Goal: Navigation & Orientation: Find specific page/section

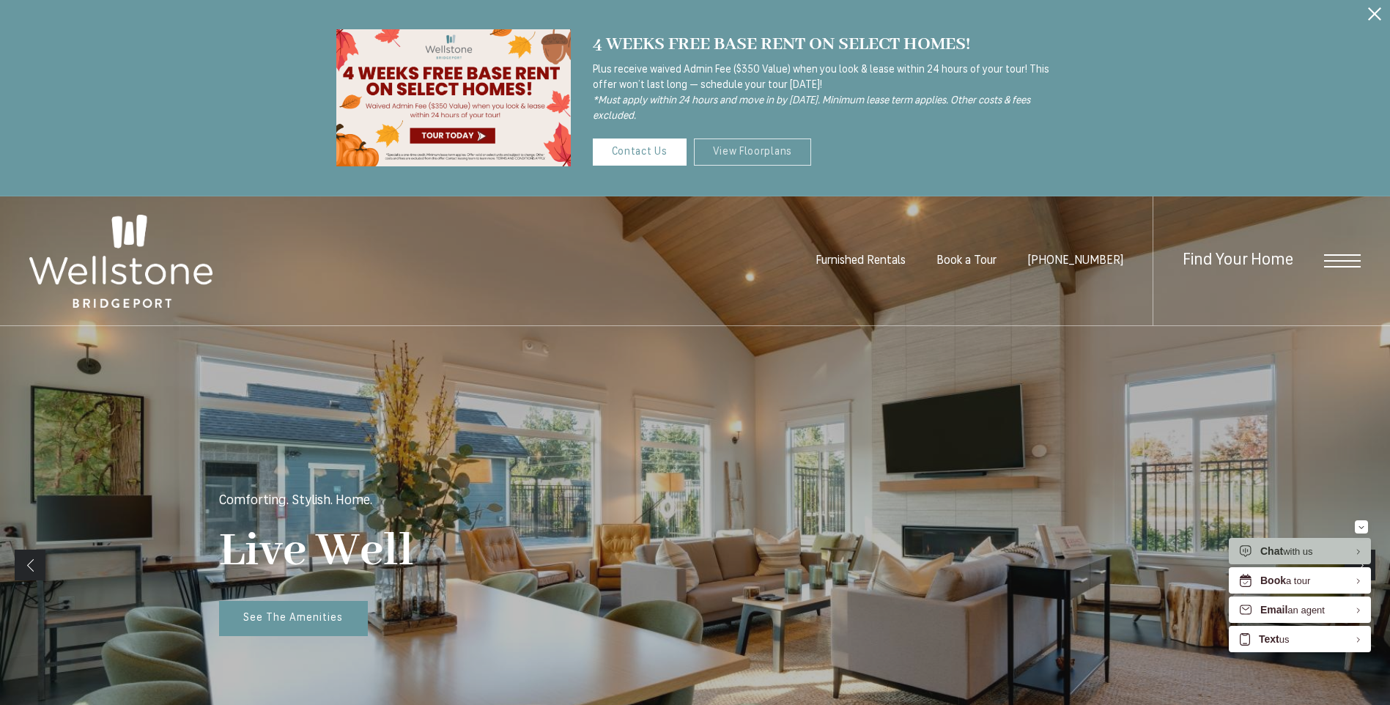
click at [753, 153] on link "View Floorplans" at bounding box center [753, 151] width 118 height 27
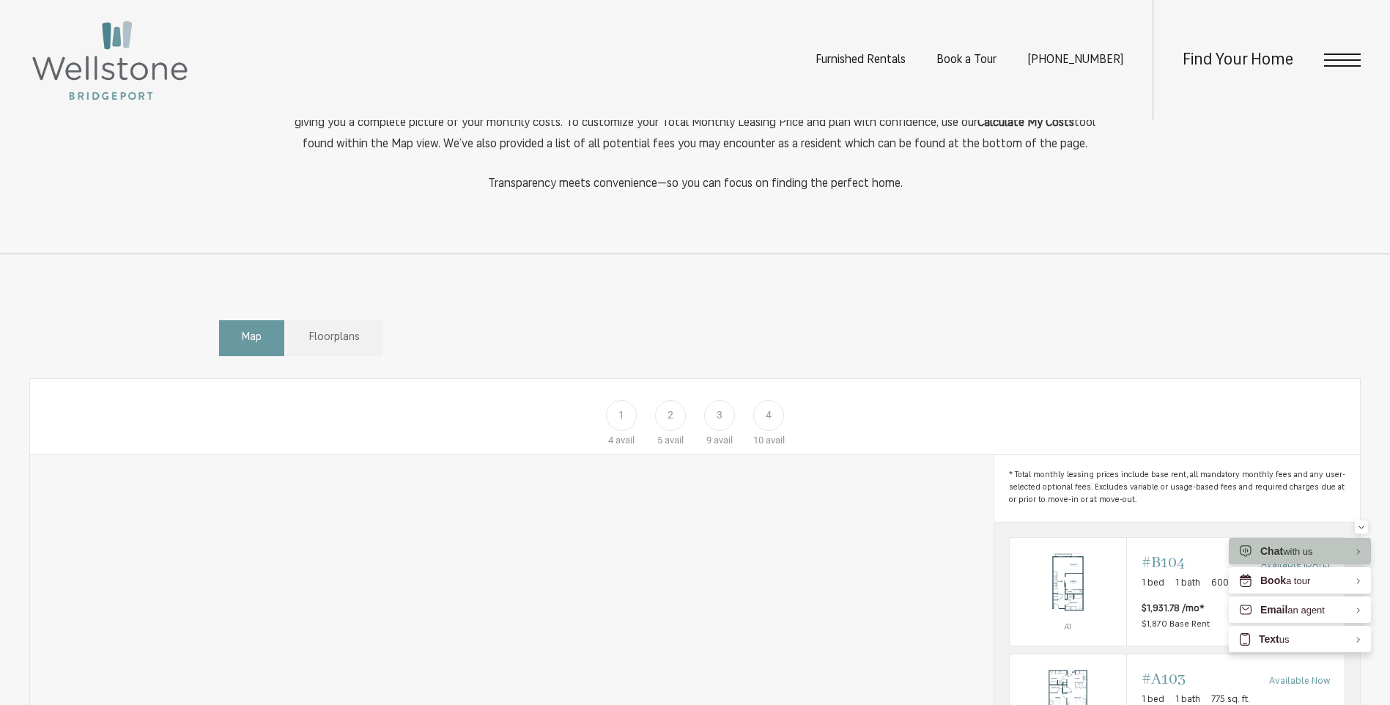
scroll to position [659, 0]
click at [723, 429] on div "3" at bounding box center [719, 414] width 31 height 31
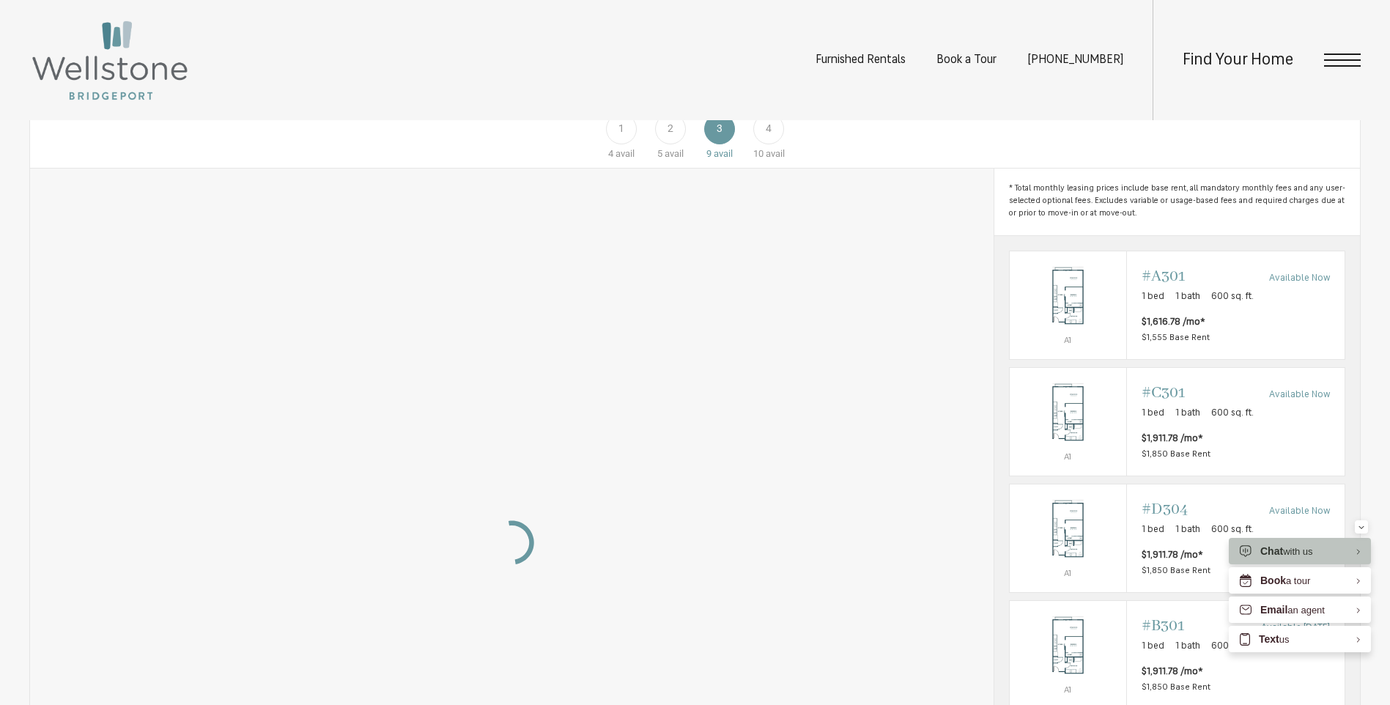
scroll to position [953, 0]
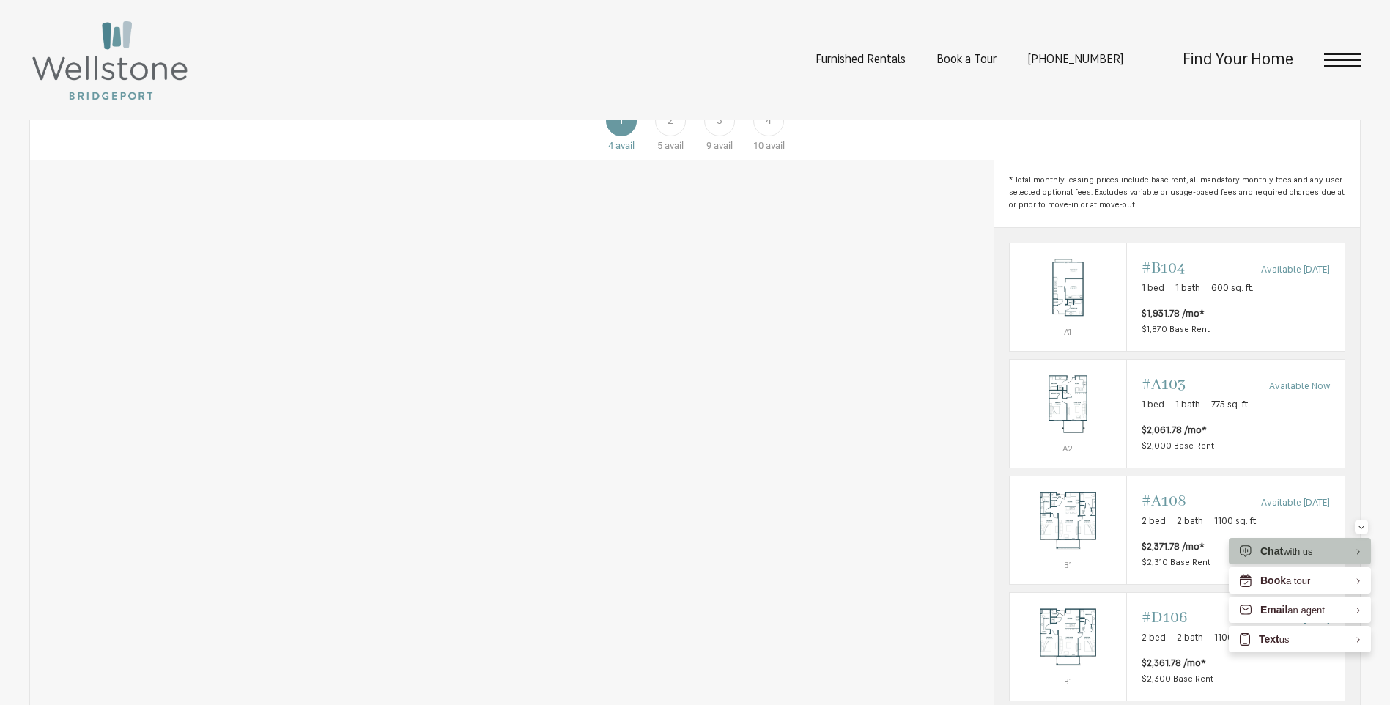
click at [718, 136] on div "3" at bounding box center [719, 121] width 31 height 31
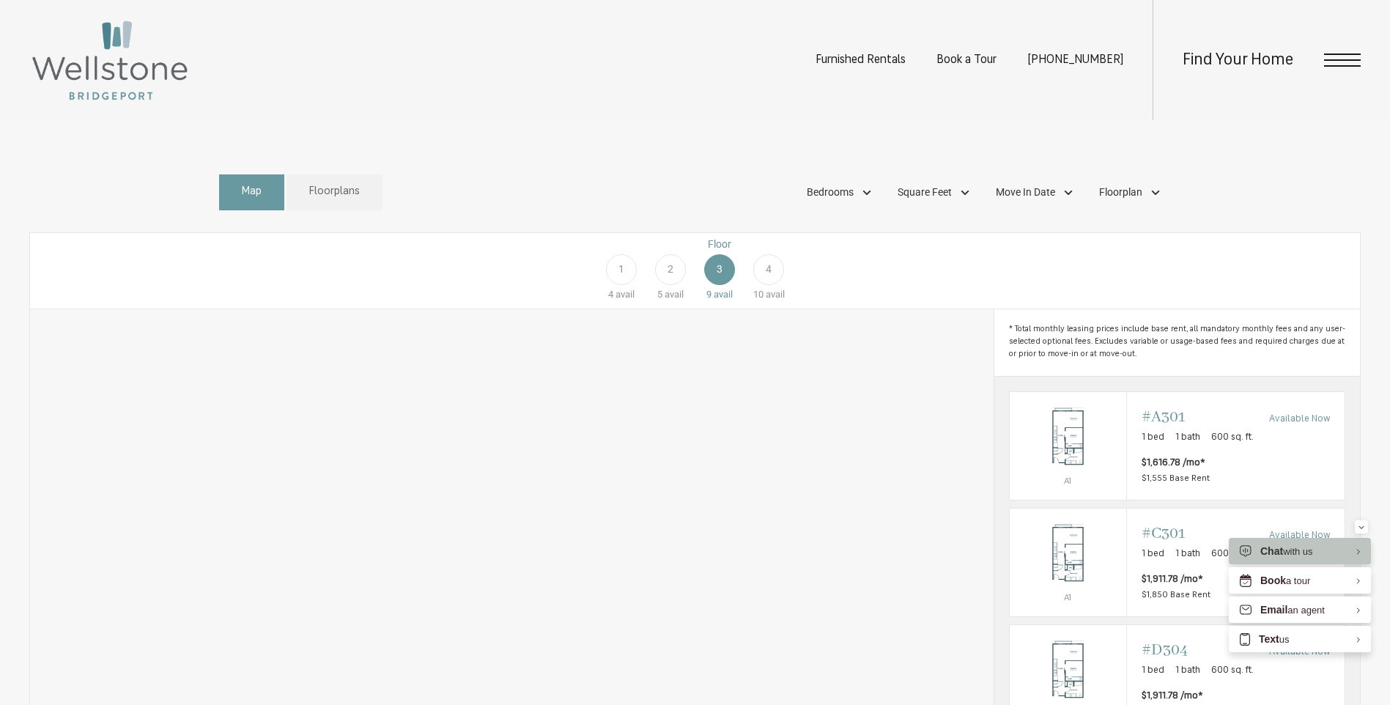
scroll to position [950, 0]
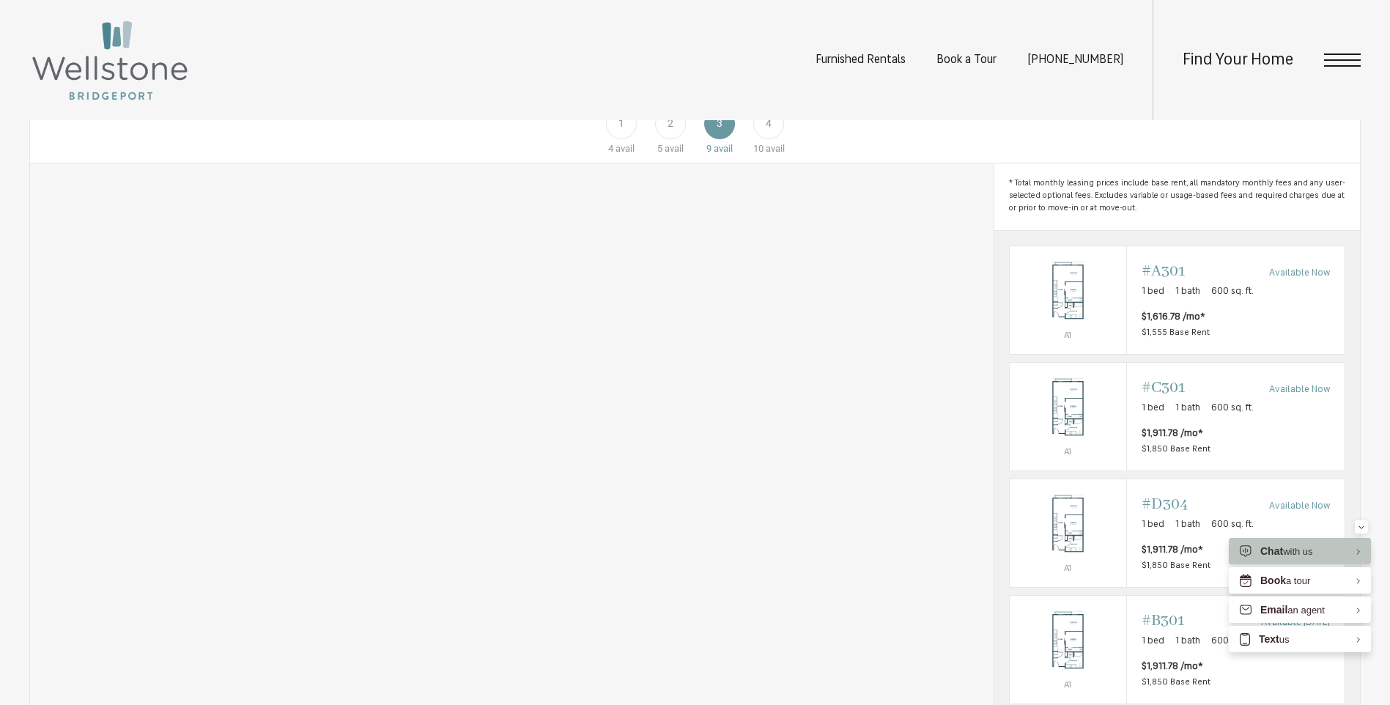
click at [618, 131] on span "1" at bounding box center [621, 123] width 6 height 15
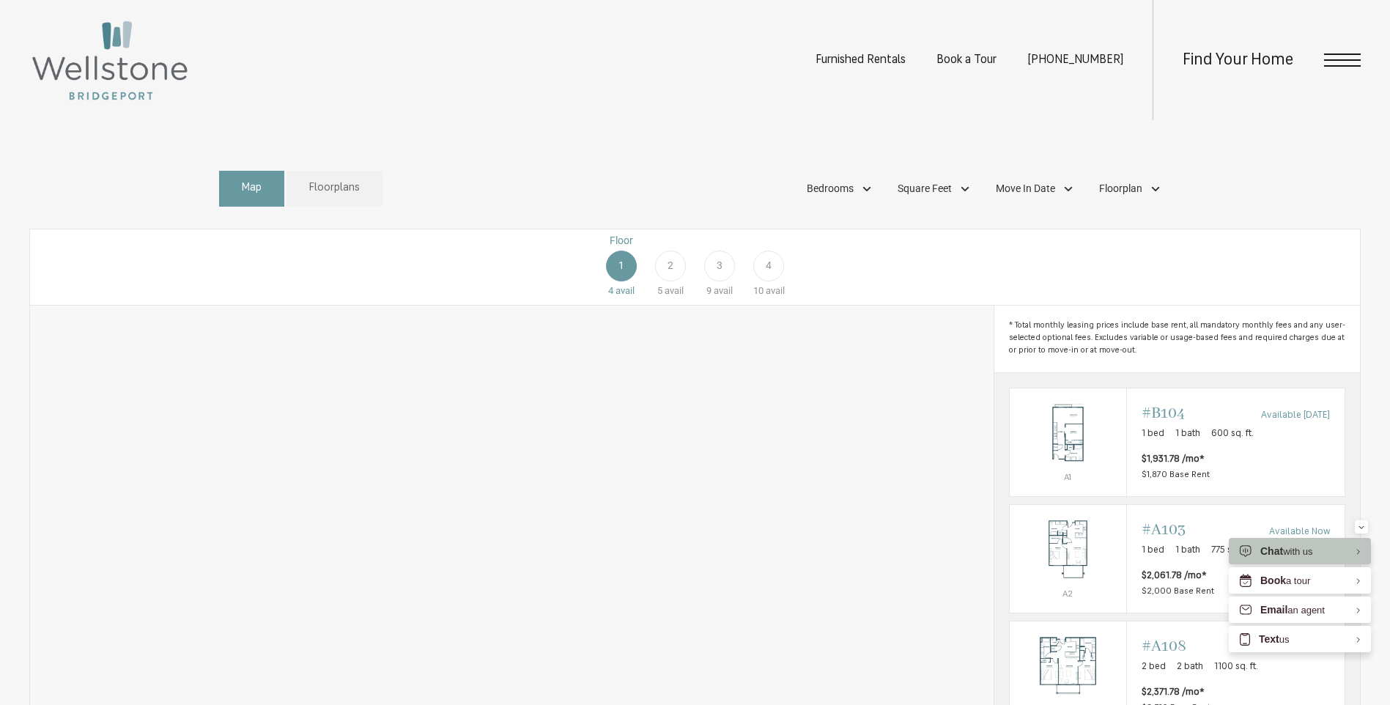
scroll to position [803, 0]
click at [764, 286] on div "4" at bounding box center [768, 270] width 31 height 31
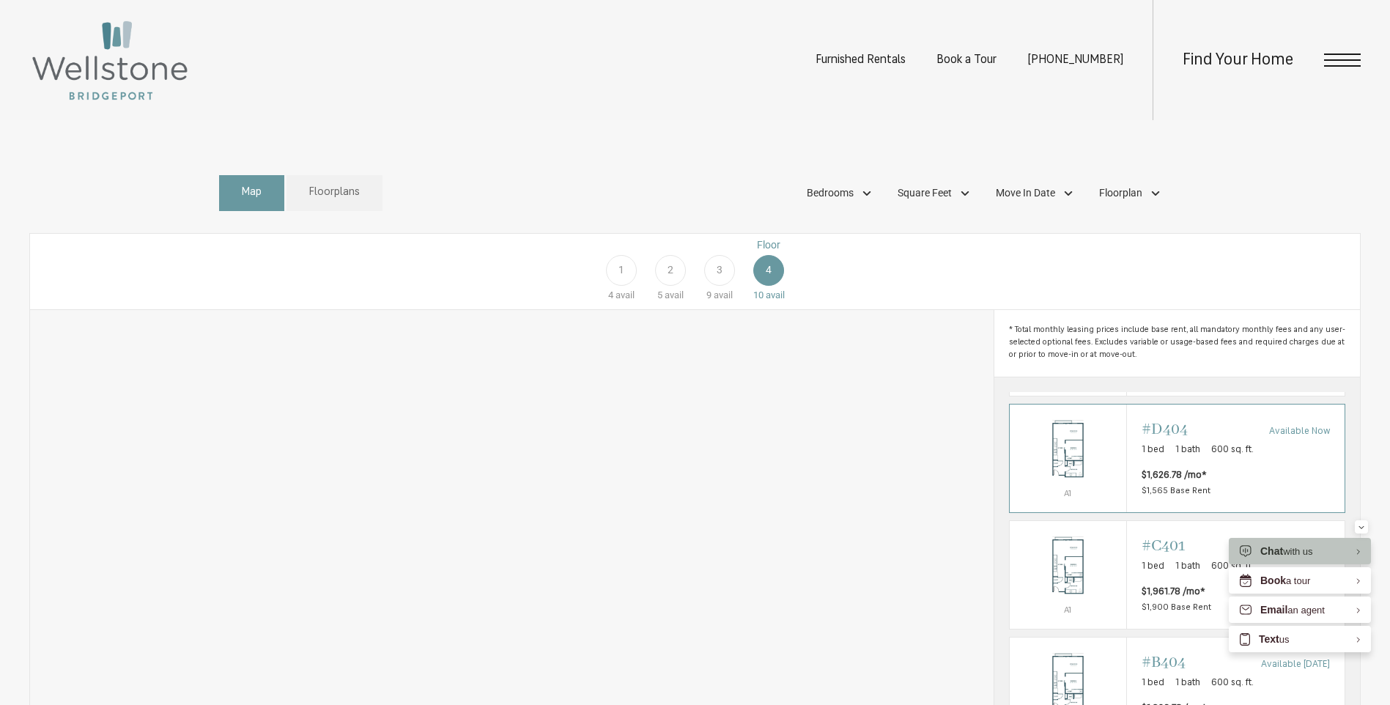
scroll to position [78, 0]
